Goal: Transaction & Acquisition: Purchase product/service

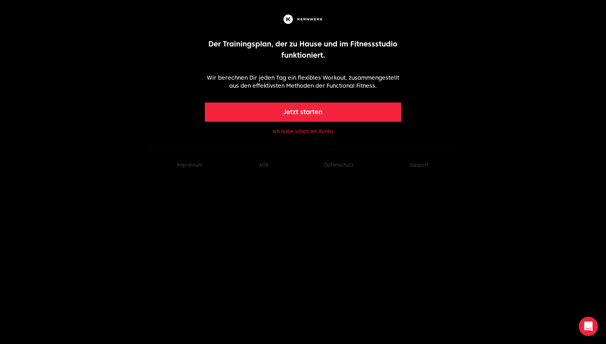
click at [308, 132] on button "Ich habe schon ein Konto" at bounding box center [303, 131] width 60 height 6
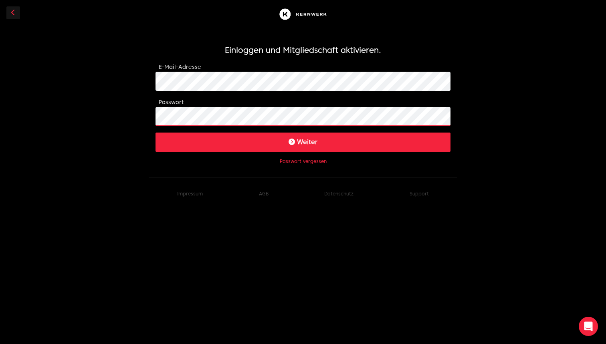
click at [303, 142] on button "Weiter" at bounding box center [303, 142] width 295 height 19
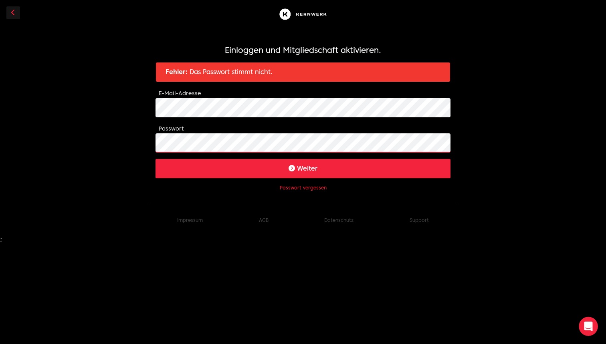
click at [146, 144] on body "Einloggen und Mitgliedschaft aktivieren. Fehler: Das Passwort stimmt nicht. E-M…" at bounding box center [303, 121] width 606 height 243
click at [247, 167] on button "Weiter" at bounding box center [303, 168] width 295 height 19
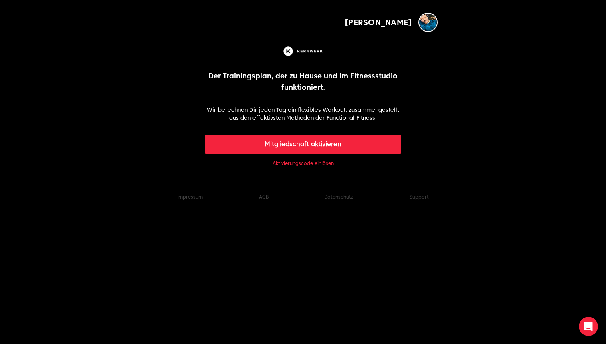
click at [285, 164] on link "Aktivierungscode einlösen" at bounding box center [303, 163] width 61 height 6
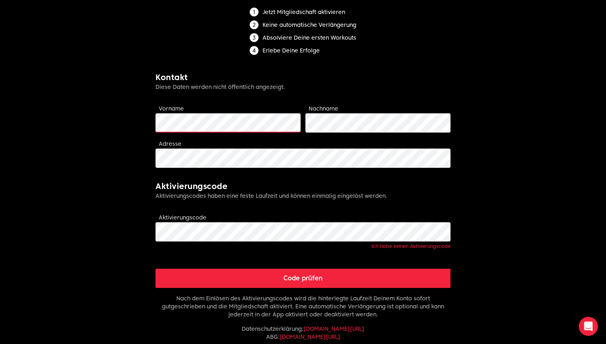
scroll to position [122, 0]
click at [211, 276] on button "Code prüfen" at bounding box center [303, 278] width 295 height 19
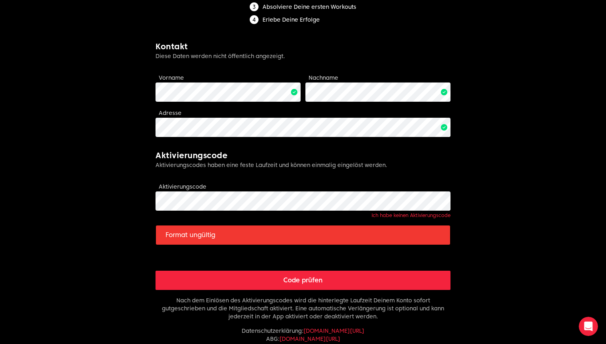
scroll to position [175, 0]
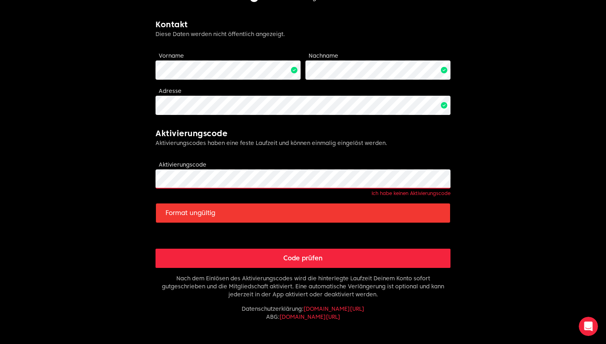
click at [132, 167] on body "Mirko Limitless fitness . Scaled to you . Mitgliedschaft aktivieren Jetzt Mitgl…" at bounding box center [303, 121] width 606 height 593
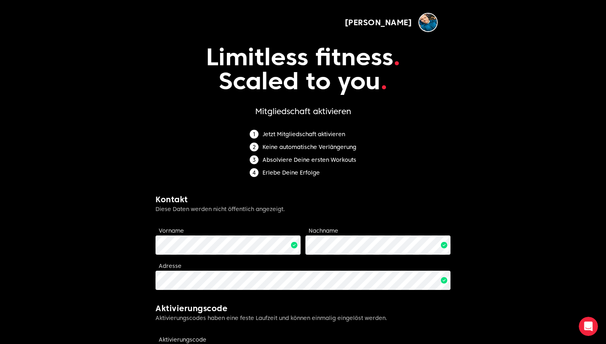
scroll to position [0, 0]
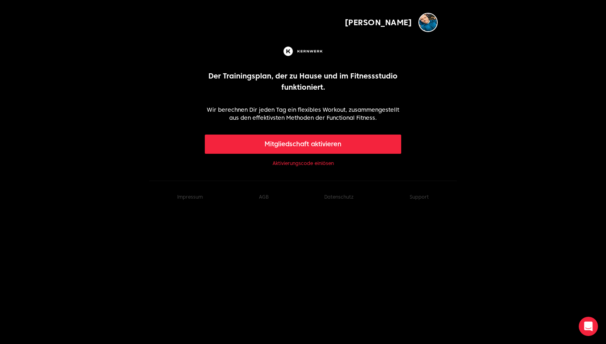
click at [332, 147] on button "Mitgliedschaft aktivieren" at bounding box center [303, 144] width 197 height 19
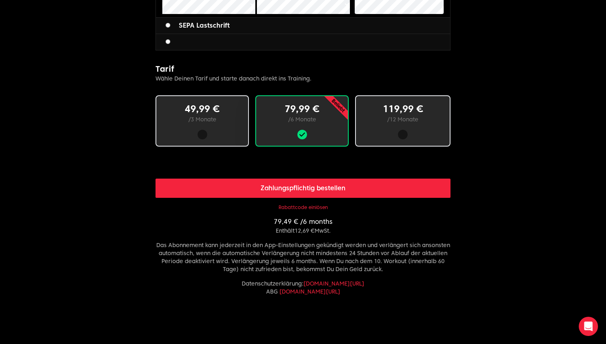
scroll to position [425, 0]
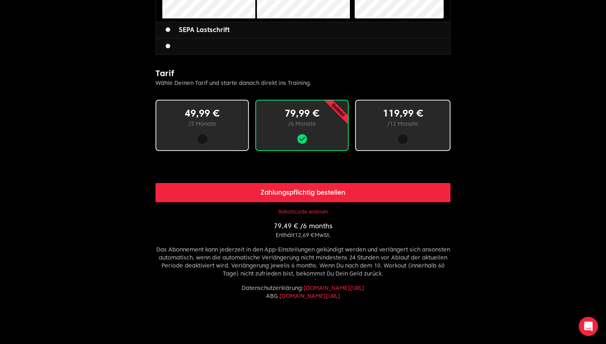
click at [410, 126] on p "/ 12 Monate" at bounding box center [403, 124] width 68 height 8
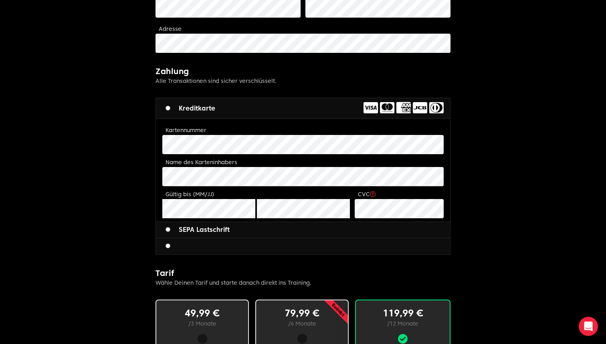
scroll to position [225, 0]
click at [205, 105] on label "Kreditkarte" at bounding box center [191, 109] width 50 height 10
click at [174, 110] on label "Kreditkarte" at bounding box center [191, 109] width 50 height 10
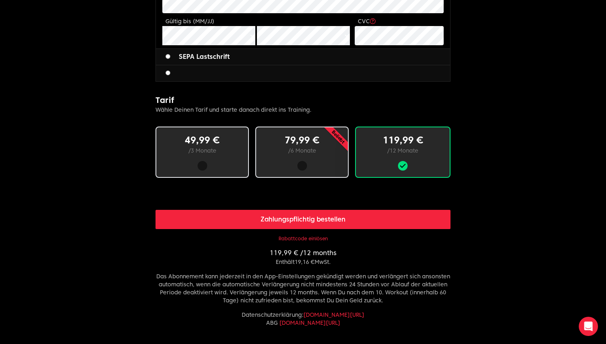
scroll to position [400, 0]
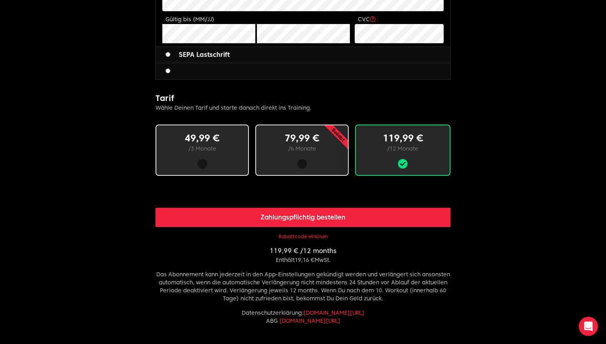
click at [277, 59] on div "SEPA Lastschrift" at bounding box center [303, 55] width 294 height 16
click at [255, 76] on div at bounding box center [303, 71] width 294 height 16
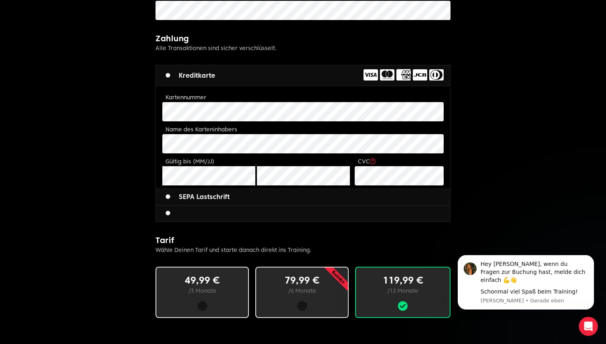
scroll to position [0, 0]
click at [505, 289] on div "Schonmal viel Spaß beim Training!" at bounding box center [534, 292] width 107 height 8
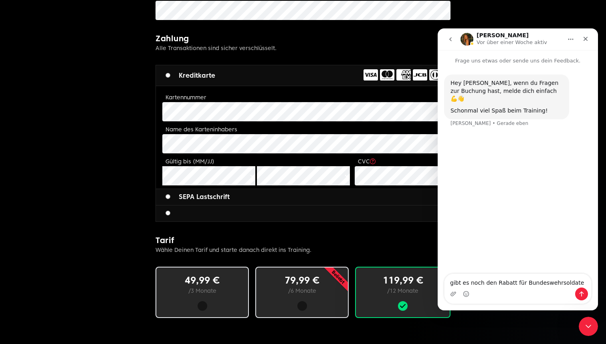
type textarea "gibt es noch den Rabatt für Bundeswehrsoldaten"
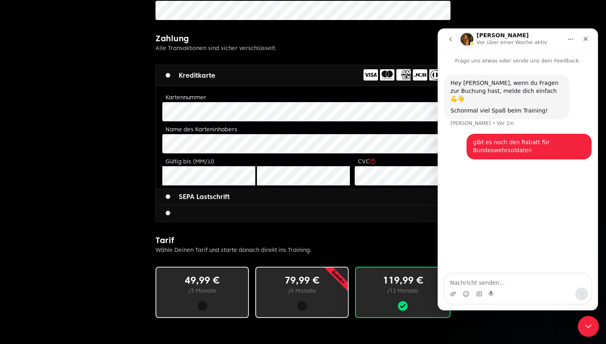
click at [586, 328] on icon "Intercom-Nachrichtendienst schließen" at bounding box center [588, 326] width 10 height 10
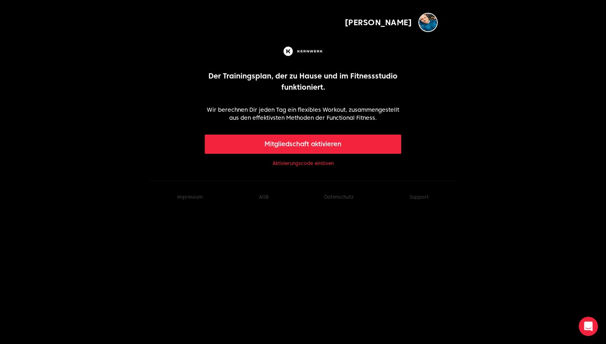
click at [355, 144] on button "Mitgliedschaft aktivieren" at bounding box center [303, 144] width 197 height 19
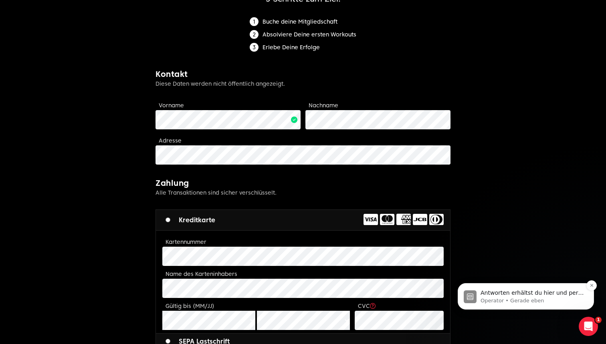
click at [535, 300] on p "Operator • Gerade eben" at bounding box center [532, 301] width 103 height 7
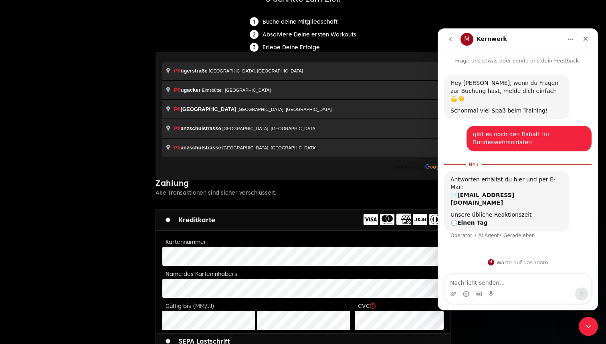
click at [196, 28] on div "Buche deine Mitgliedschaft Absolviere Deine ersten Workouts Erlebe Deine Erfolge" at bounding box center [303, 36] width 295 height 38
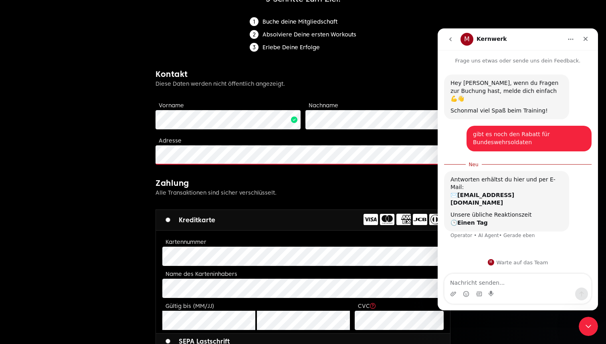
click at [237, 154] on body "Mirko Limitless fitness . Scaled to you . 3 Schritte zum Ziel: Buche deine Mitg…" at bounding box center [303, 298] width 606 height 822
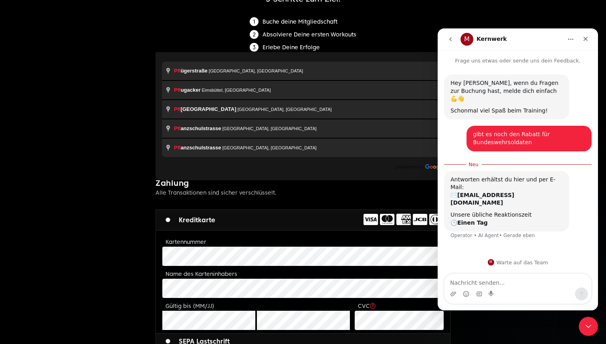
click at [144, 173] on body "Mirko Limitless fitness . Scaled to you . 3 Schritte zum Ziel: Buche deine Mitg…" at bounding box center [303, 298] width 606 height 822
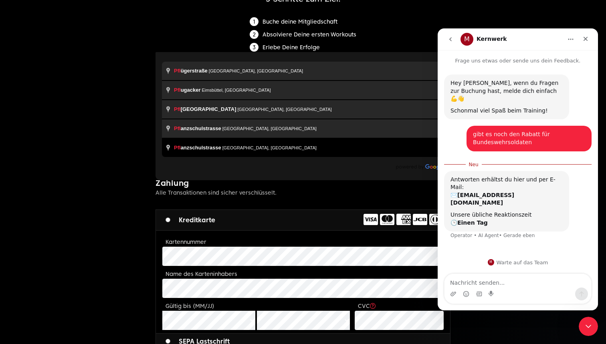
click at [231, 154] on body "Mirko Limitless fitness . Scaled to you . 3 Schritte zum Ziel: Buche deine Mitg…" at bounding box center [303, 298] width 606 height 822
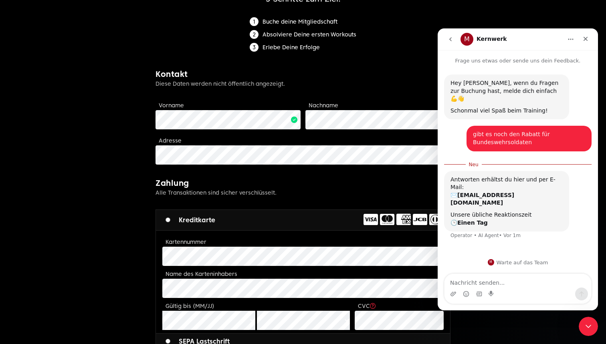
click at [496, 263] on div "M Warte auf das Team" at bounding box center [518, 262] width 144 height 6
click at [452, 40] on icon "go back" at bounding box center [450, 39] width 6 height 6
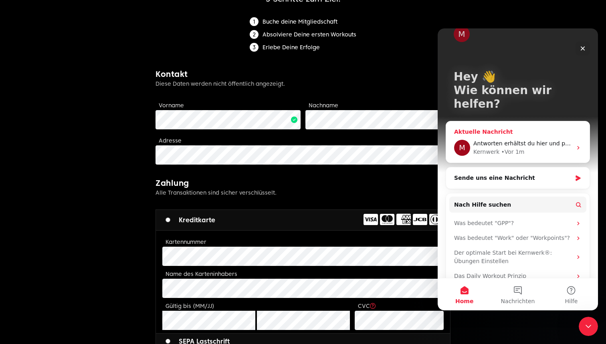
scroll to position [15, 0]
click at [582, 50] on icon "Schließen" at bounding box center [583, 48] width 6 height 6
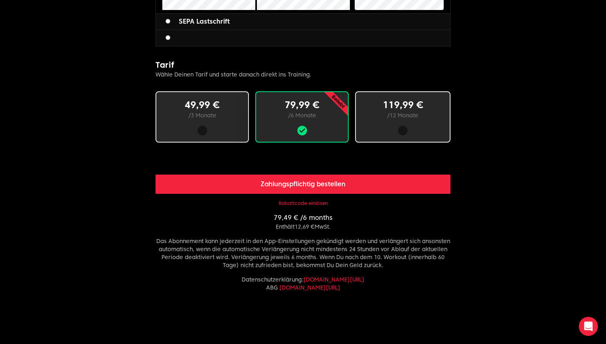
scroll to position [433, 0]
click at [318, 205] on button "Rabattcode einlösen" at bounding box center [303, 203] width 49 height 6
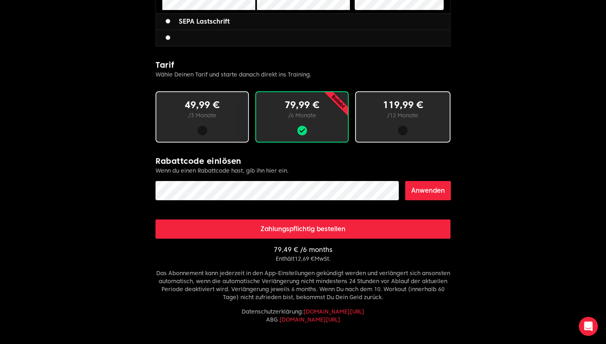
click at [413, 115] on p "/ 12 Monate" at bounding box center [403, 115] width 68 height 8
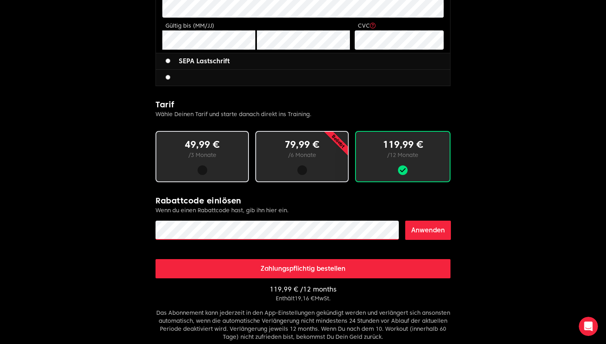
scroll to position [393, 0]
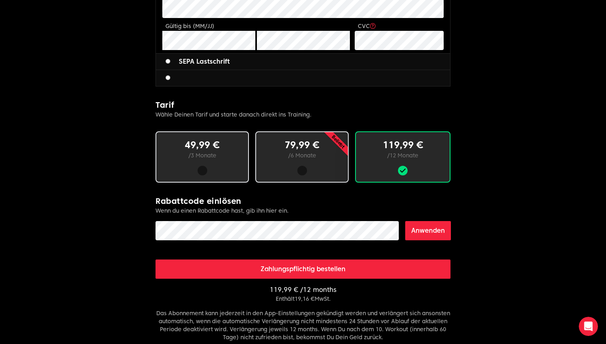
click at [417, 231] on button "Anwenden" at bounding box center [428, 230] width 46 height 19
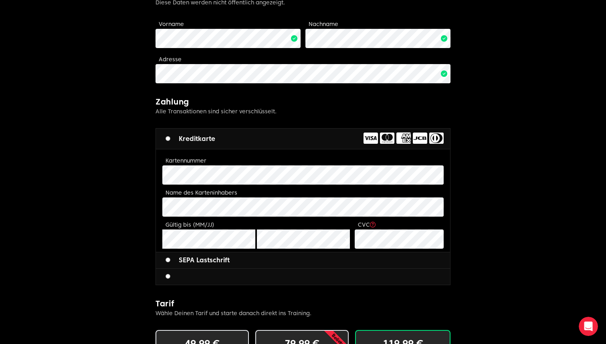
scroll to position [200, 0]
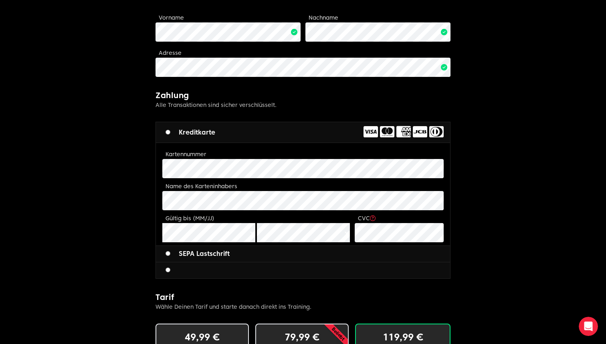
click at [493, 267] on body "Mirko Limitless fitness . Scaled to you . 3 Schritte zum Ziel: Buche deine Mitg…" at bounding box center [303, 239] width 606 height 879
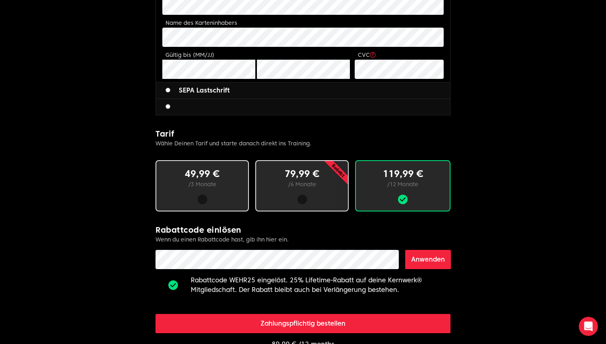
scroll to position [373, 0]
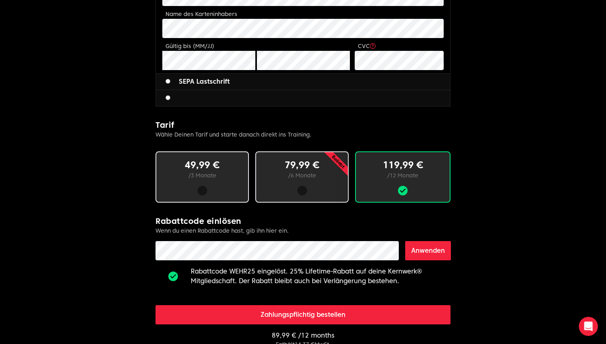
click at [358, 316] on button "Zahlungspflichtig bestellen" at bounding box center [303, 315] width 295 height 19
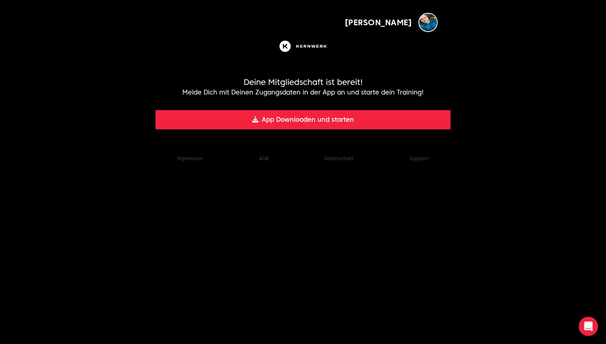
click at [431, 23] on img "button" at bounding box center [428, 22] width 19 height 19
click at [405, 24] on span "[PERSON_NAME]" at bounding box center [379, 22] width 68 height 11
click at [309, 122] on button "App Downloaden und starten" at bounding box center [303, 119] width 295 height 19
